Goal: Information Seeking & Learning: Learn about a topic

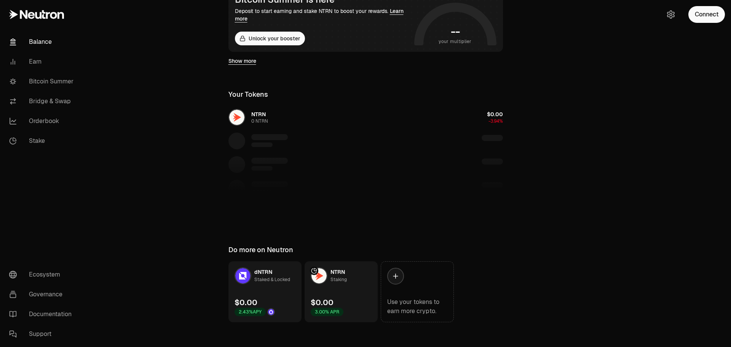
scroll to position [166, 0]
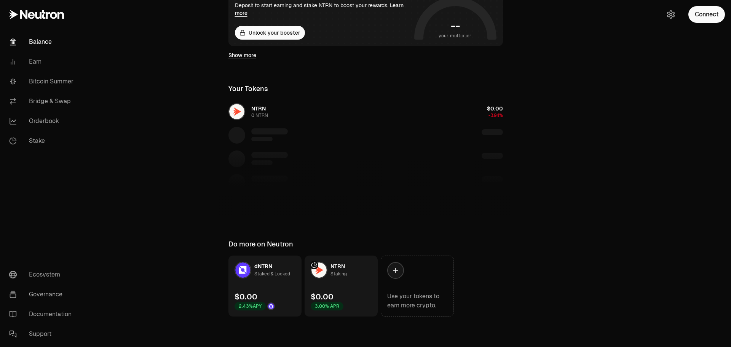
click at [260, 132] on div "NTRN 0 NTRN $0.00 -3.94%" at bounding box center [365, 158] width 293 height 117
click at [498, 115] on div "NTRN 0 NTRN $0.00 -3.94%" at bounding box center [365, 158] width 293 height 117
click at [230, 113] on div "NTRN 0 NTRN $0.00 -3.94%" at bounding box center [365, 158] width 293 height 117
click at [37, 57] on link "Earn" at bounding box center [42, 62] width 79 height 20
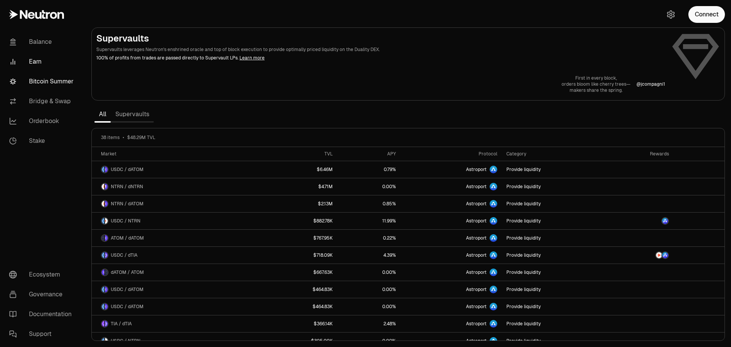
click at [45, 83] on link "Bitcoin Summer" at bounding box center [42, 82] width 79 height 20
